Goal: Book appointment/travel/reservation

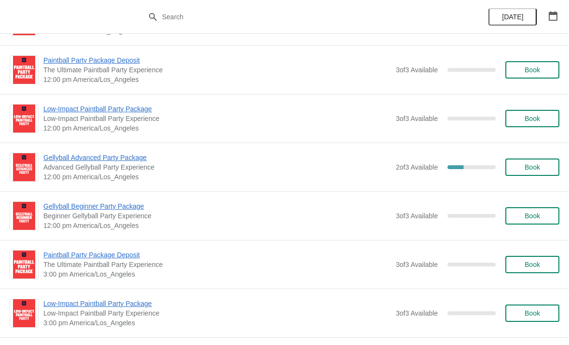
scroll to position [244, 0]
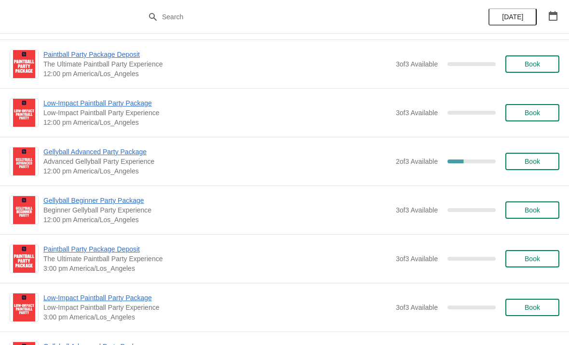
click at [85, 154] on span "Gellyball Advanced Party Package" at bounding box center [217, 152] width 348 height 10
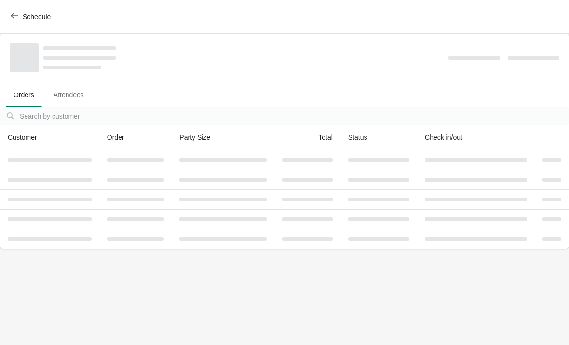
scroll to position [0, 0]
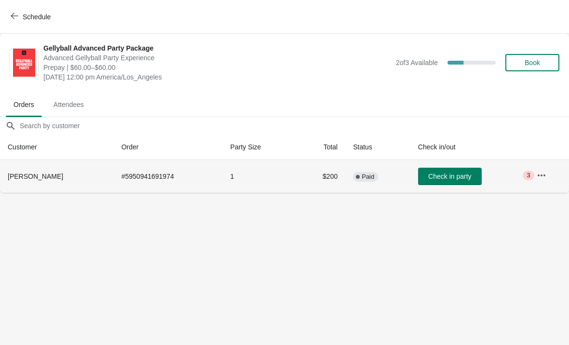
click at [530, 179] on span "Critical 3" at bounding box center [528, 176] width 11 height 10
click at [535, 178] on button "button" at bounding box center [541, 175] width 17 height 17
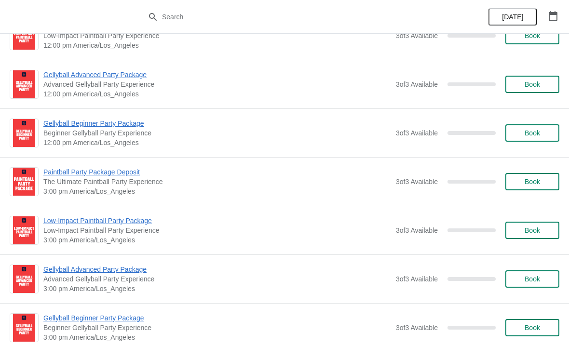
scroll to position [1129, 0]
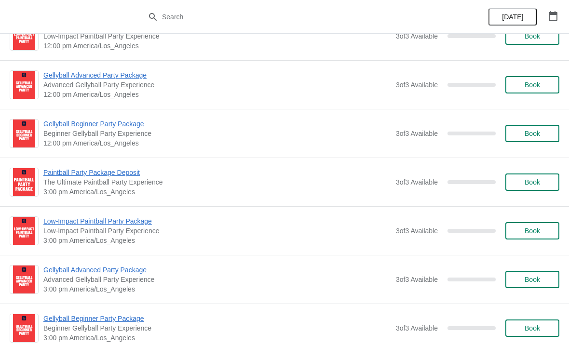
click at [528, 231] on span "Book" at bounding box center [532, 231] width 15 height 8
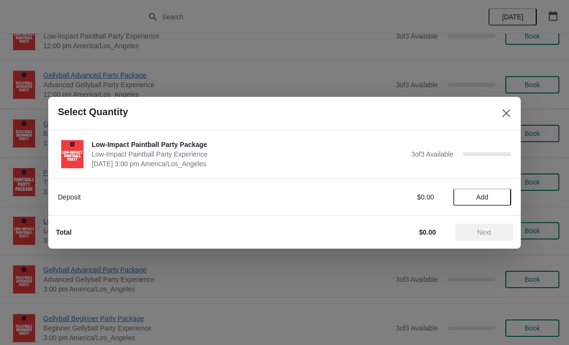
click at [485, 193] on span "Add" at bounding box center [482, 197] width 12 height 8
click at [489, 230] on span "Next" at bounding box center [484, 233] width 14 height 8
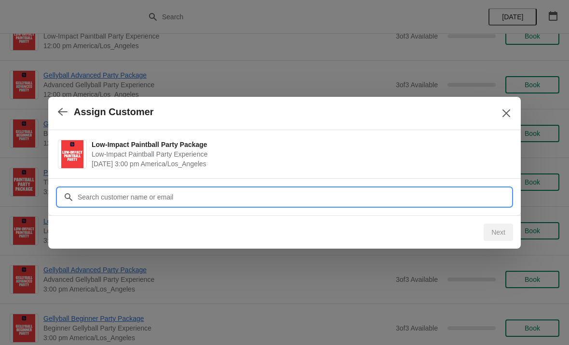
click at [157, 199] on input "Customer" at bounding box center [294, 197] width 434 height 17
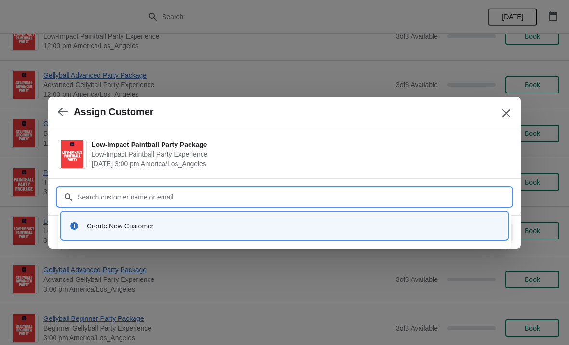
click at [102, 225] on div "Create New Customer" at bounding box center [293, 226] width 413 height 10
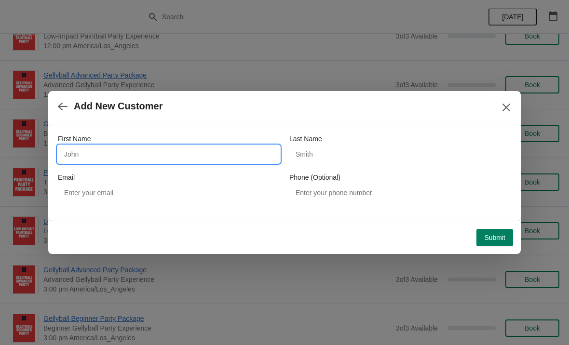
click at [179, 148] on input "First Name" at bounding box center [169, 154] width 222 height 17
type input "Manny"
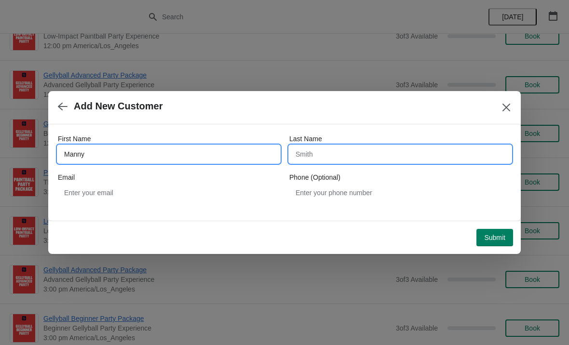
click at [363, 148] on input "Last Name" at bounding box center [400, 154] width 222 height 17
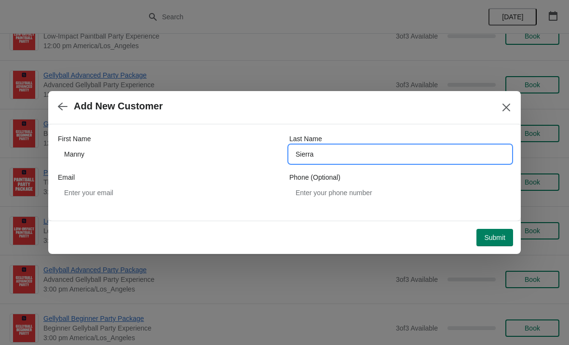
type input "Sierra"
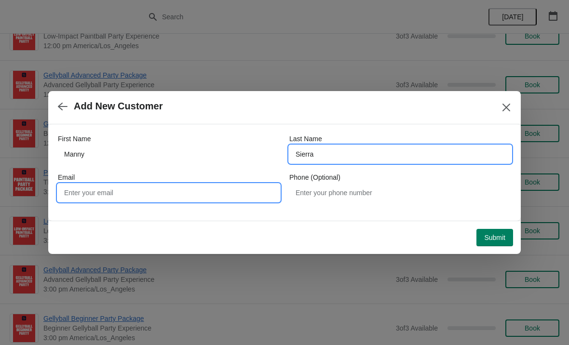
click at [157, 193] on input "Email" at bounding box center [169, 192] width 222 height 17
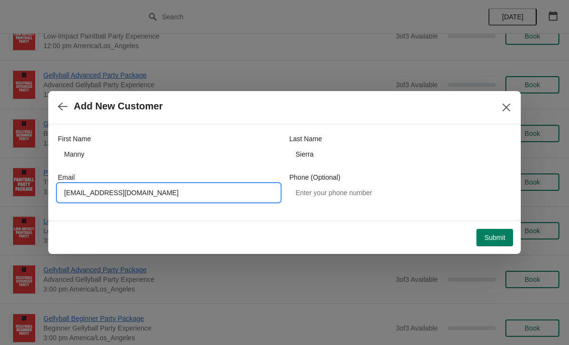
type input "manny.sierra@yahoo.com"
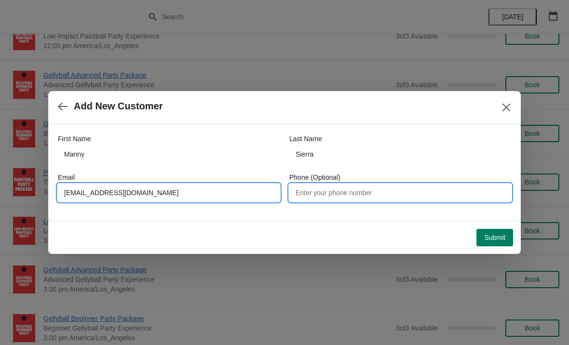
click at [397, 193] on input "Phone (Optional)" at bounding box center [400, 192] width 222 height 17
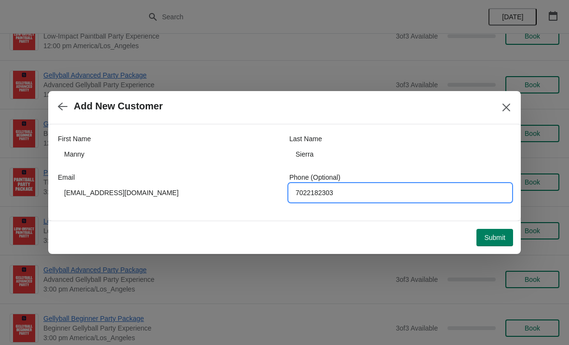
type input "7022182303"
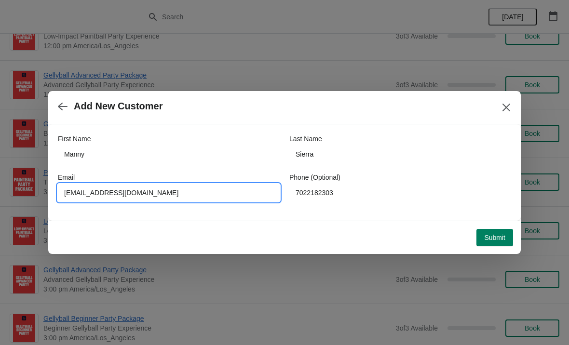
click at [499, 234] on span "Submit" at bounding box center [494, 238] width 21 height 8
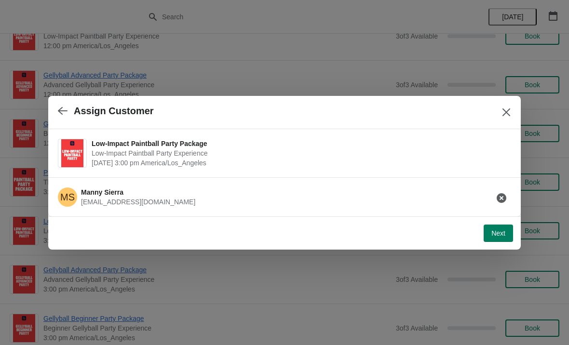
click at [499, 233] on span "Next" at bounding box center [498, 234] width 14 height 8
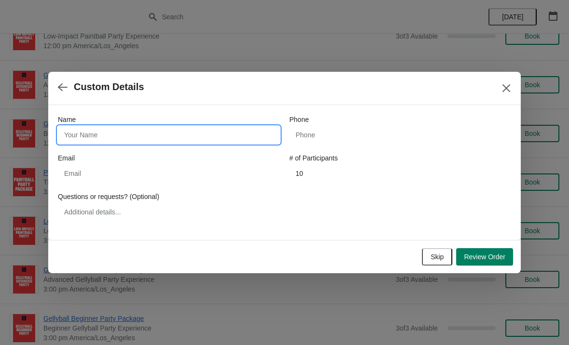
click at [134, 135] on input "Name" at bounding box center [169, 134] width 222 height 17
type input "Manny"
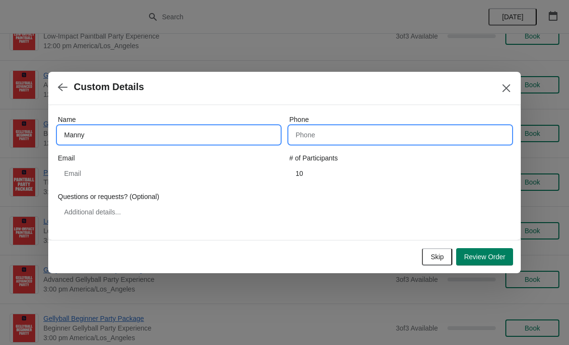
click at [399, 127] on input "Phone" at bounding box center [400, 134] width 222 height 17
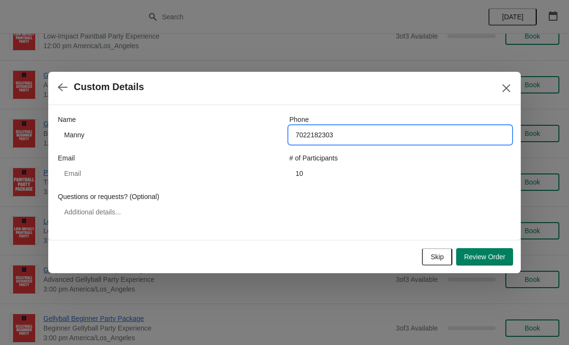
type input "7022182303"
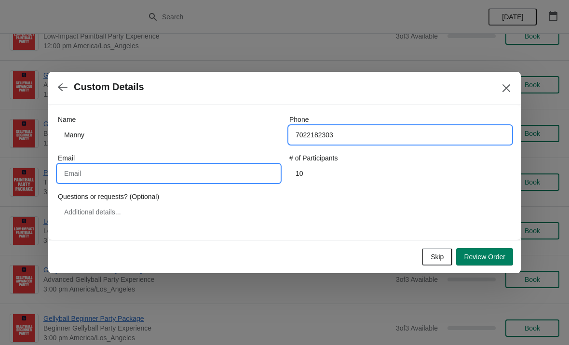
click at [177, 175] on input "Email" at bounding box center [169, 173] width 222 height 17
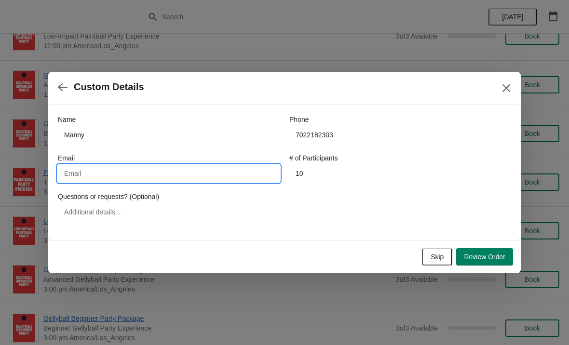
type input "M"
type input "manny.sierra@yahoo.com"
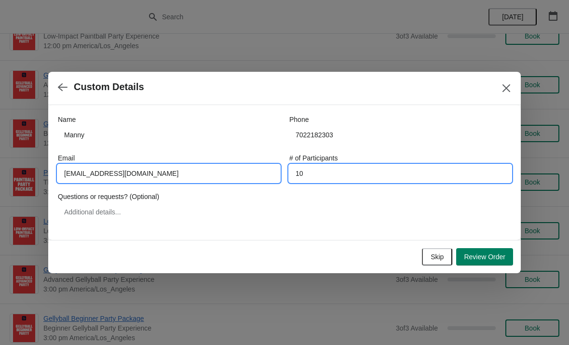
click at [379, 176] on input "10" at bounding box center [400, 173] width 222 height 17
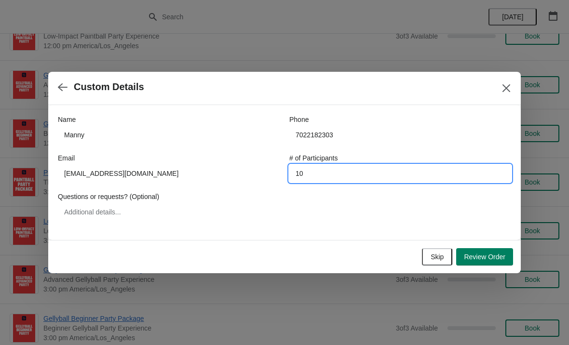
click at [485, 249] on button "Review Order" at bounding box center [484, 256] width 57 height 17
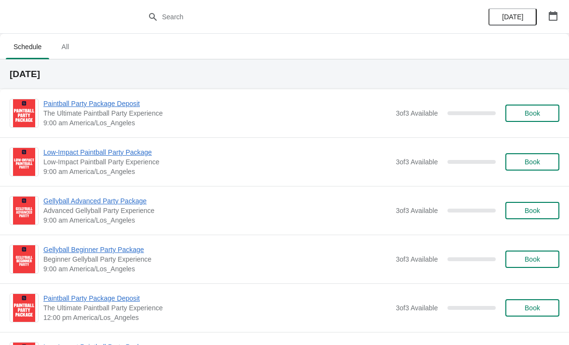
click at [558, 16] on button "button" at bounding box center [552, 15] width 17 height 17
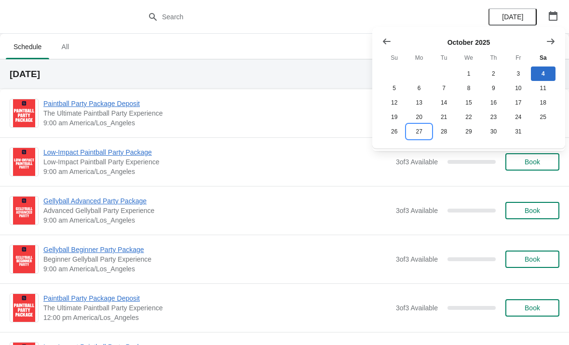
click at [423, 129] on button "27" at bounding box center [418, 131] width 25 height 14
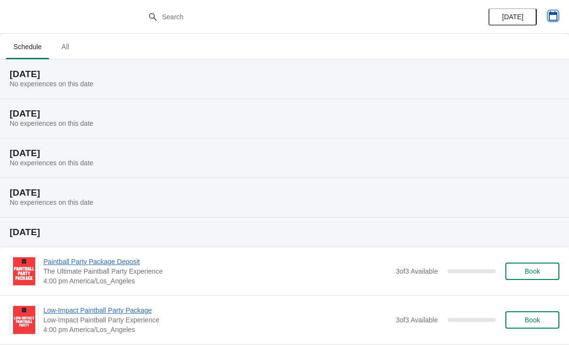
click at [553, 14] on icon "button" at bounding box center [553, 16] width 9 height 10
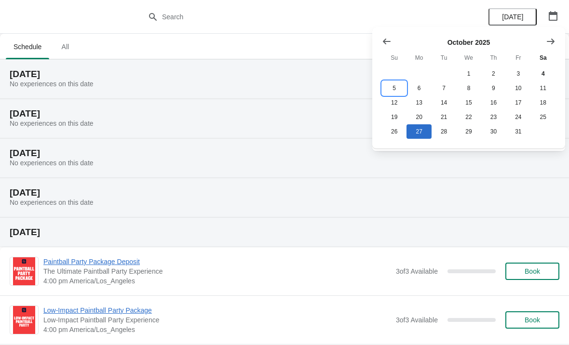
click at [399, 86] on button "5" at bounding box center [394, 88] width 25 height 14
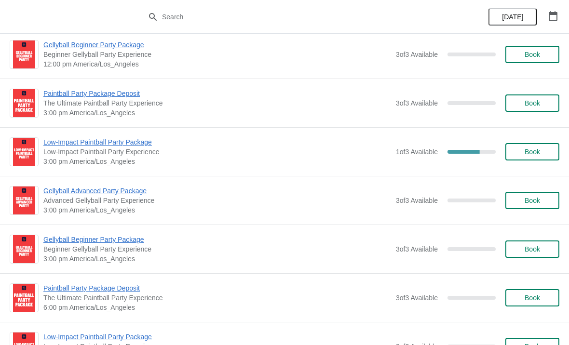
scroll to position [399, 0]
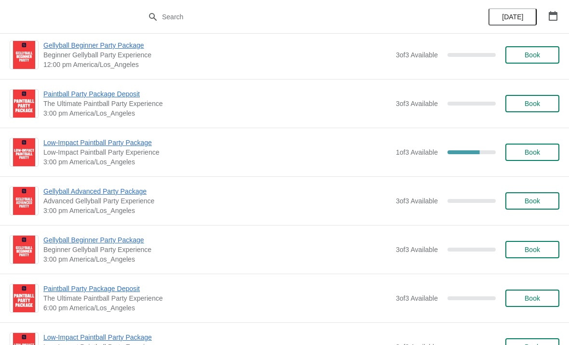
click at [147, 147] on span "Low-Impact Paintball Party Package" at bounding box center [217, 143] width 348 height 10
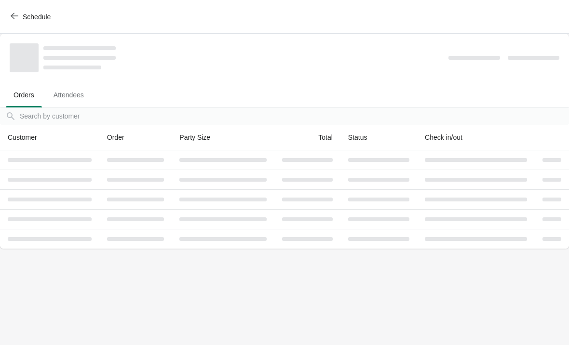
scroll to position [0, 0]
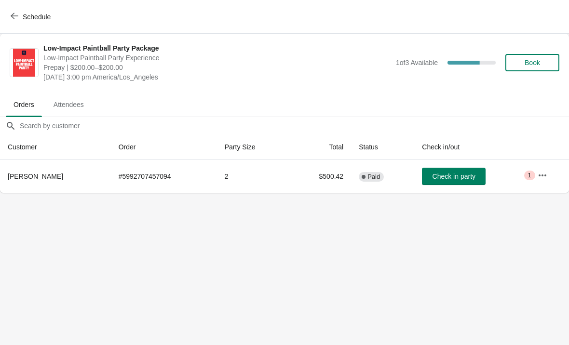
click at [538, 171] on icon "button" at bounding box center [543, 176] width 10 height 10
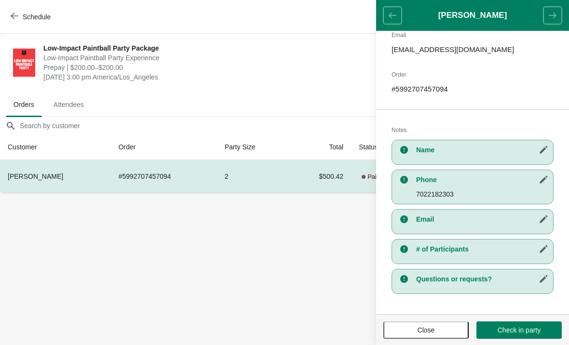
scroll to position [119, 0]
click at [543, 249] on icon "button" at bounding box center [544, 249] width 8 height 8
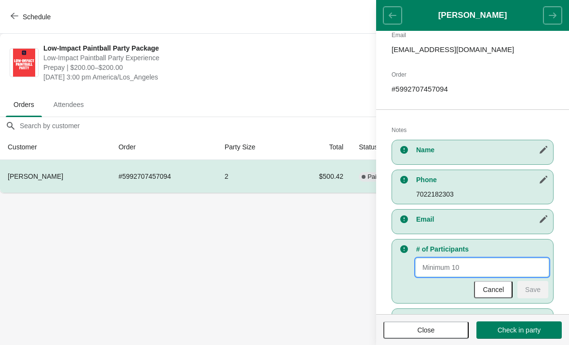
click at [488, 264] on input "New Value" at bounding box center [482, 267] width 132 height 17
type input "10"
click at [534, 289] on span "Save" at bounding box center [532, 290] width 15 height 8
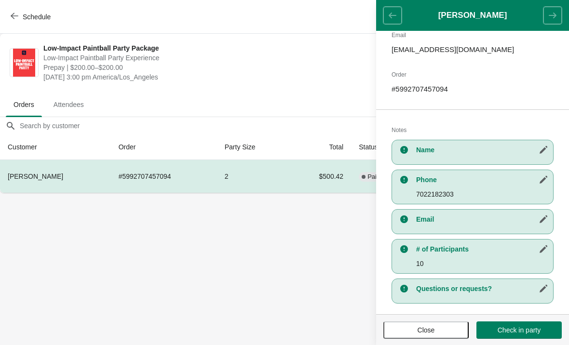
click at [460, 147] on h3 "Name" at bounding box center [482, 150] width 132 height 10
click at [542, 153] on icon "button" at bounding box center [544, 150] width 10 height 10
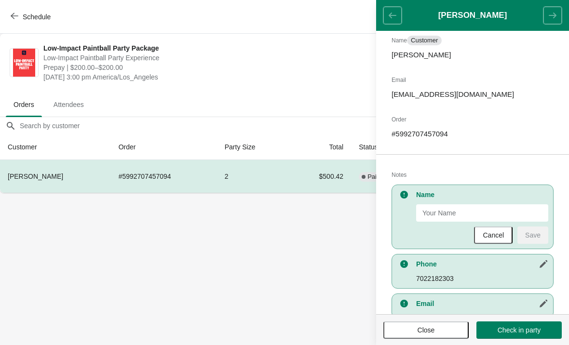
scroll to position [73, 0]
click at [453, 211] on input "New Value" at bounding box center [482, 213] width 132 height 17
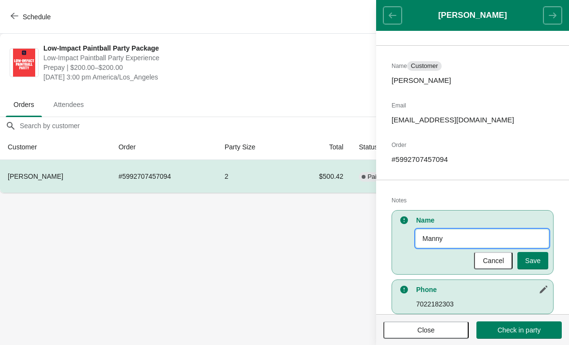
scroll to position [52, 0]
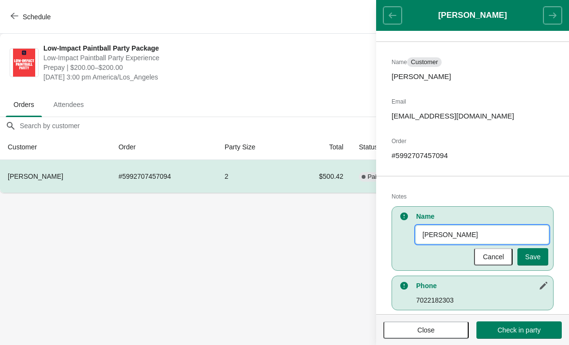
type input "Manny Sierra"
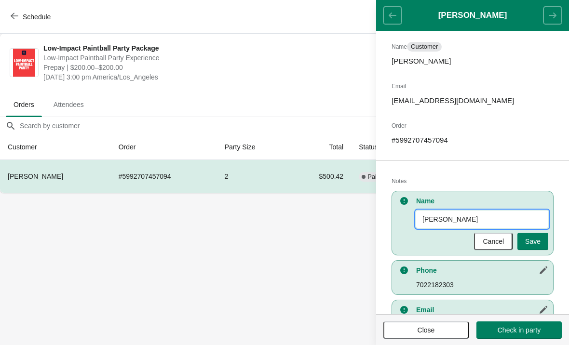
scroll to position [70, 0]
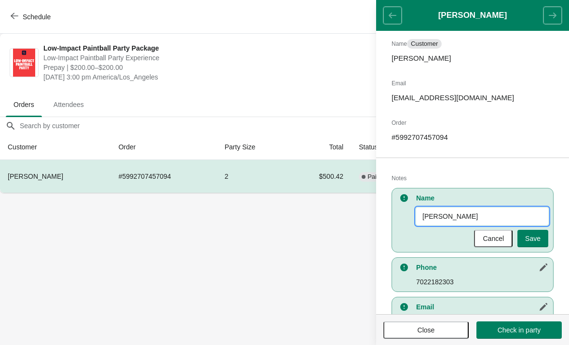
click at [538, 240] on span "Save" at bounding box center [532, 239] width 15 height 8
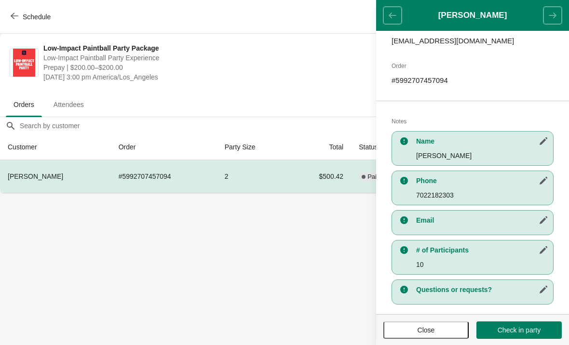
scroll to position [128, 0]
click at [539, 221] on icon "button" at bounding box center [544, 220] width 10 height 10
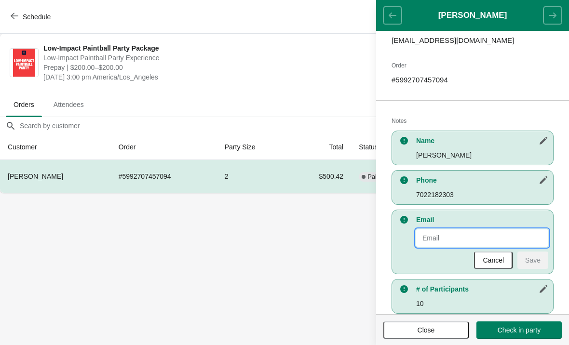
click at [456, 236] on input "New Value" at bounding box center [482, 238] width 132 height 17
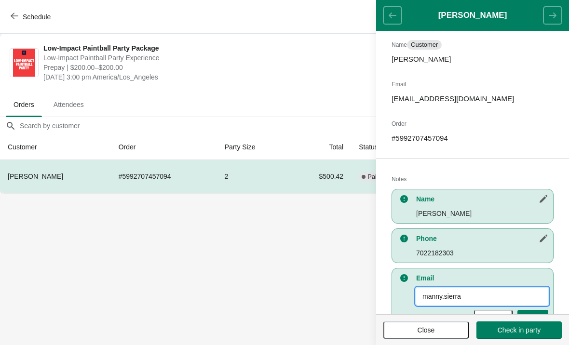
scroll to position [70, 0]
type input "manny.sierra@yahoo.com"
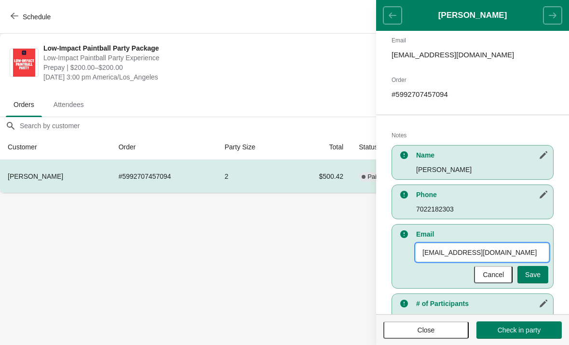
scroll to position [114, 0]
click at [537, 278] on span "Save" at bounding box center [532, 275] width 15 height 8
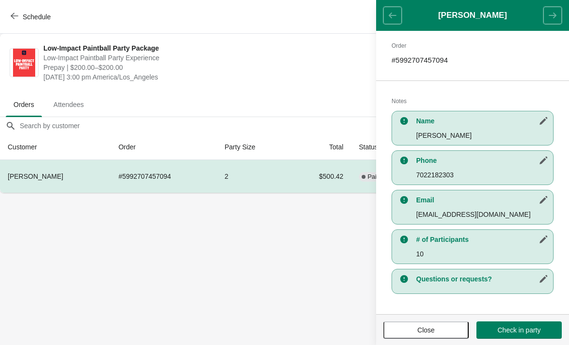
scroll to position [148, 0]
click at [545, 280] on icon "button" at bounding box center [544, 279] width 10 height 10
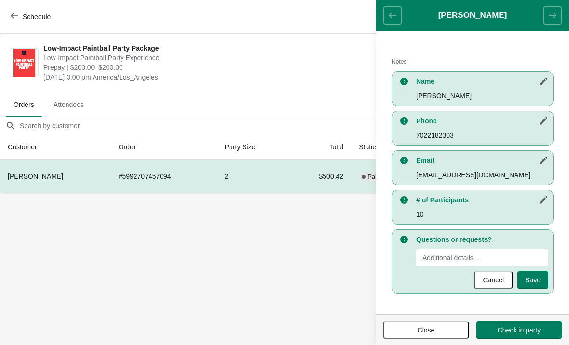
scroll to position [187, 0]
click at [450, 257] on input "New Value" at bounding box center [482, 257] width 132 height 17
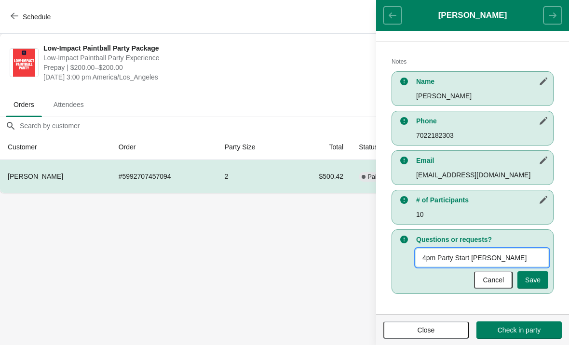
type input "4pm Party Start Time"
click at [528, 283] on span "Save" at bounding box center [532, 280] width 15 height 8
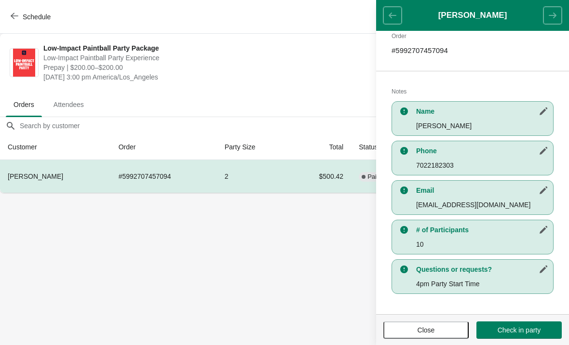
scroll to position [157, 0]
click at [439, 329] on span "Close" at bounding box center [426, 330] width 68 height 8
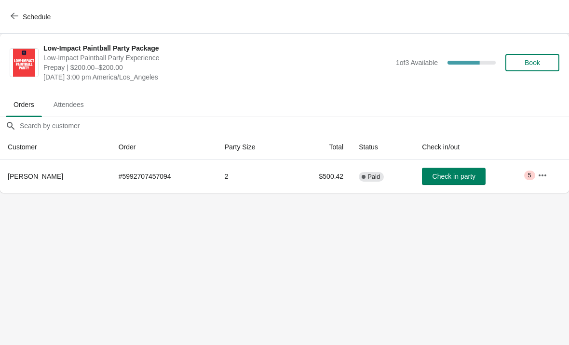
click at [13, 14] on icon "button" at bounding box center [15, 16] width 8 height 6
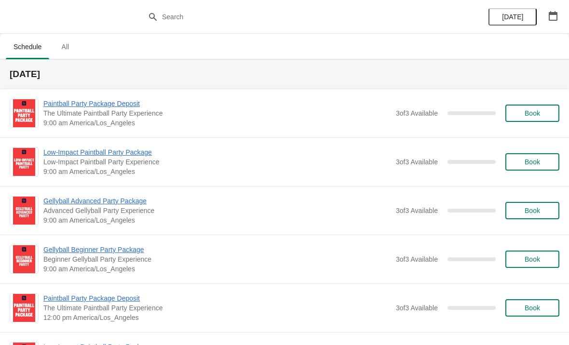
scroll to position [0, 0]
